Goal: Task Accomplishment & Management: Manage account settings

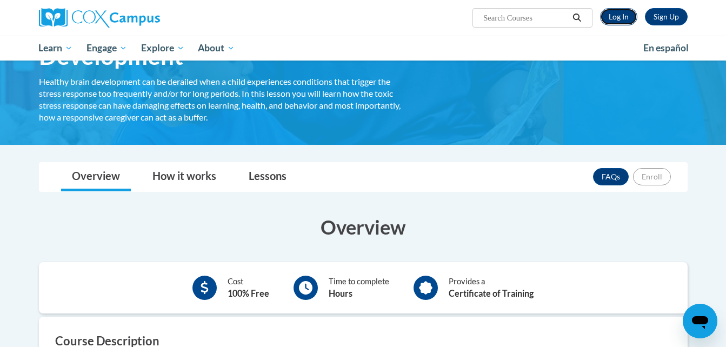
click at [619, 17] on link "Log In" at bounding box center [618, 16] width 37 height 17
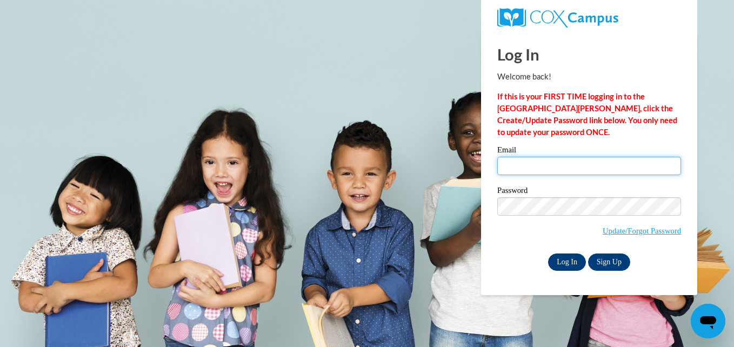
type input "[EMAIL_ADDRESS][DOMAIN_NAME]"
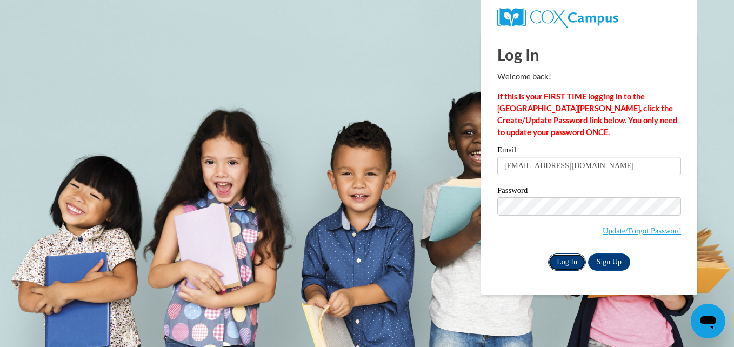
click at [566, 265] on input "Log In" at bounding box center [567, 262] width 38 height 17
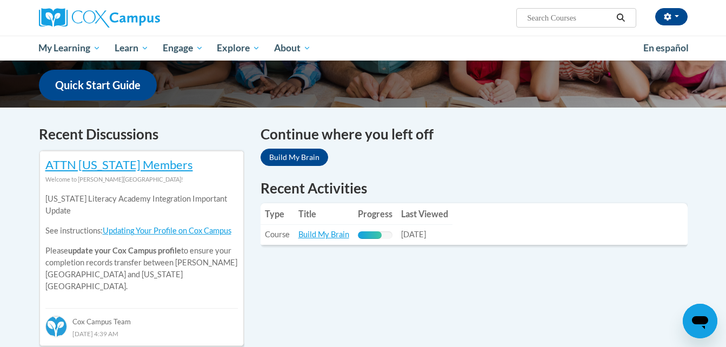
scroll to position [275, 0]
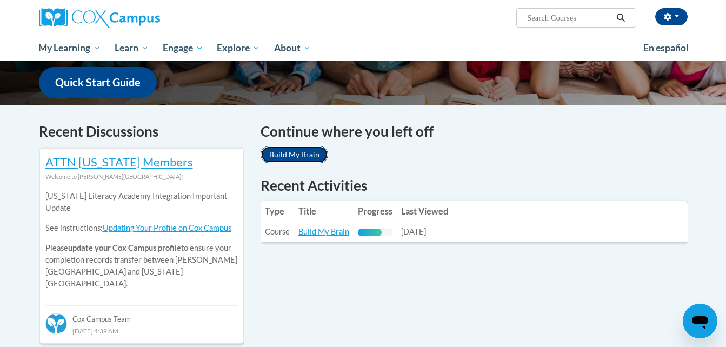
click at [299, 153] on link "Build My Brain" at bounding box center [295, 154] width 68 height 17
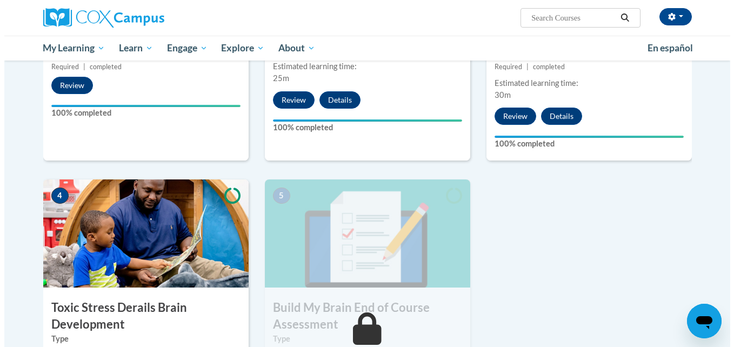
scroll to position [541, 0]
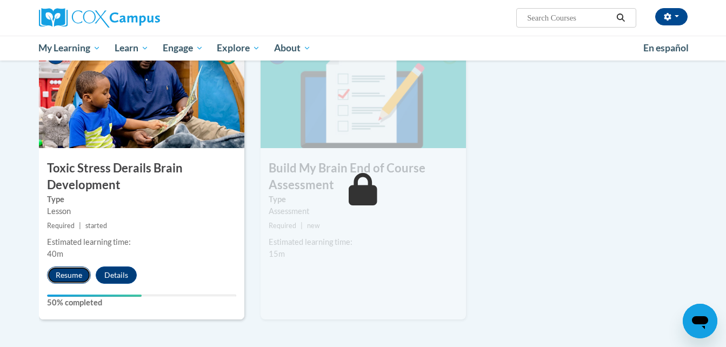
click at [69, 276] on button "Resume" at bounding box center [69, 275] width 44 height 17
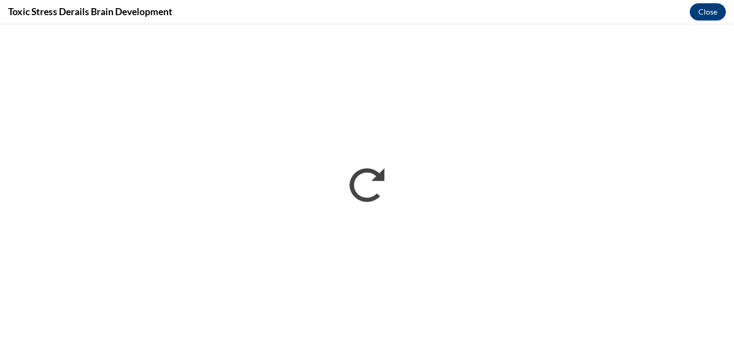
scroll to position [0, 0]
